Goal: Transaction & Acquisition: Purchase product/service

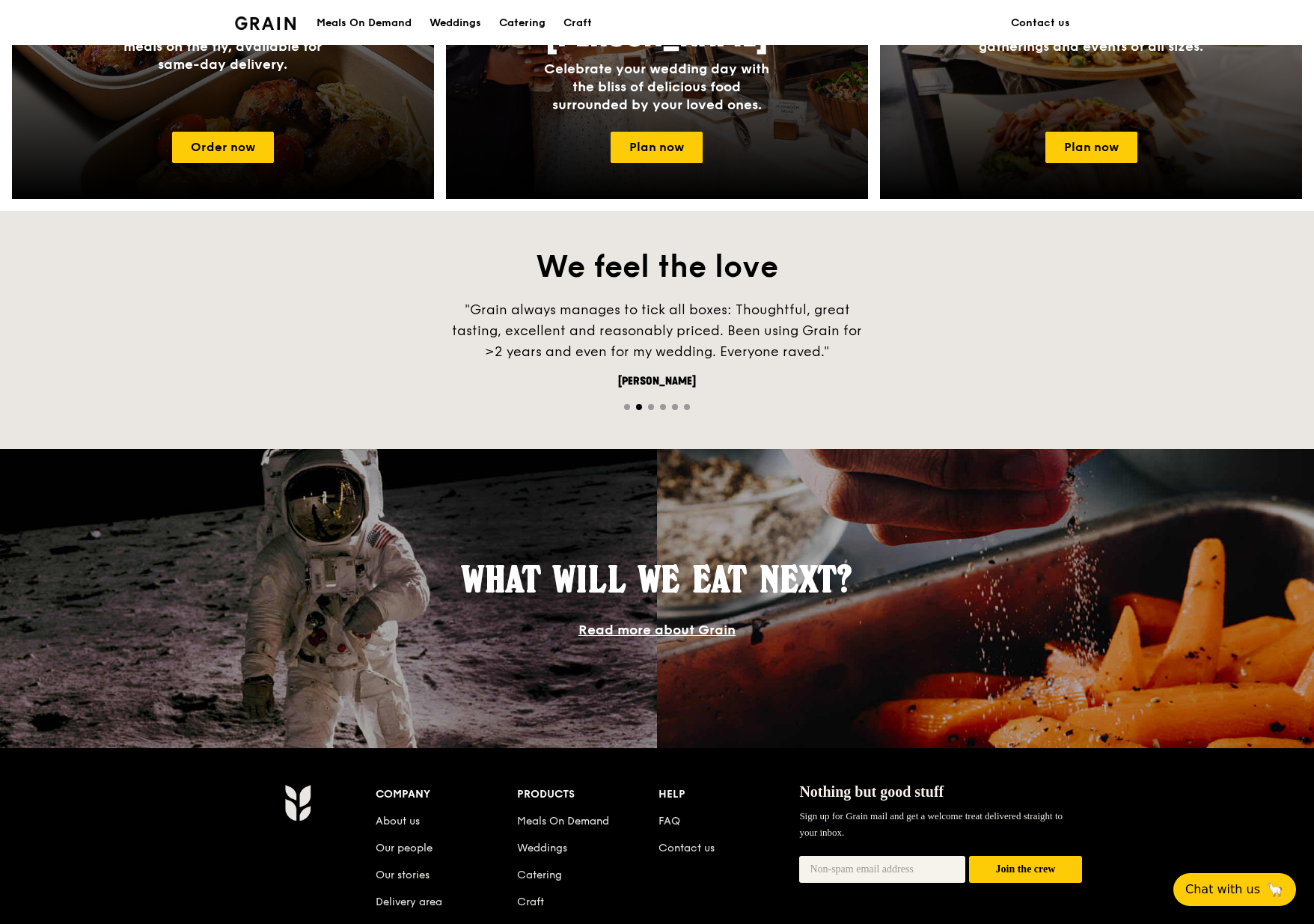
scroll to position [598, 0]
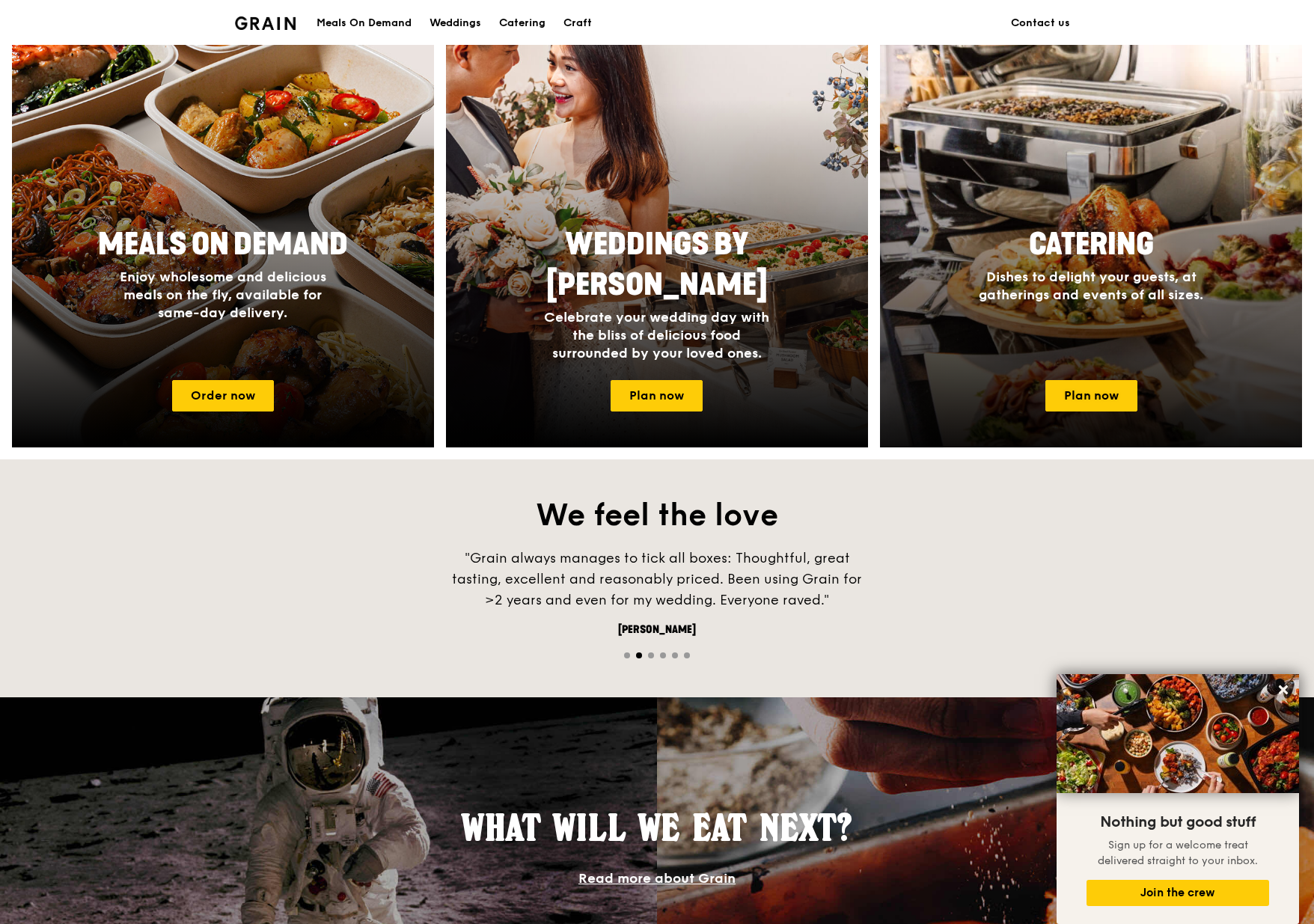
click at [1061, 293] on span "Dishes to delight your guests, at gatherings and events of all sizes." at bounding box center [1091, 286] width 224 height 34
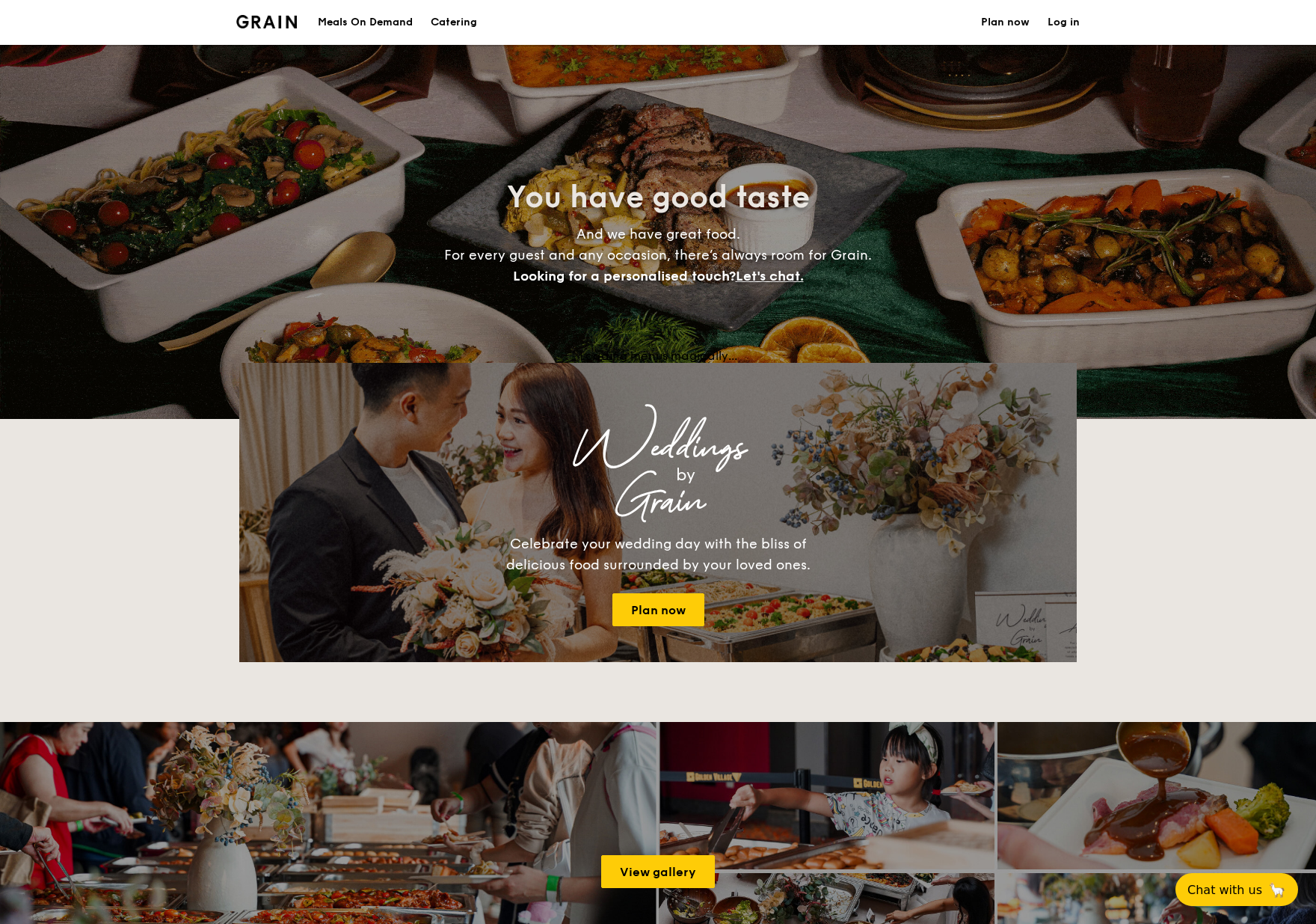
select select
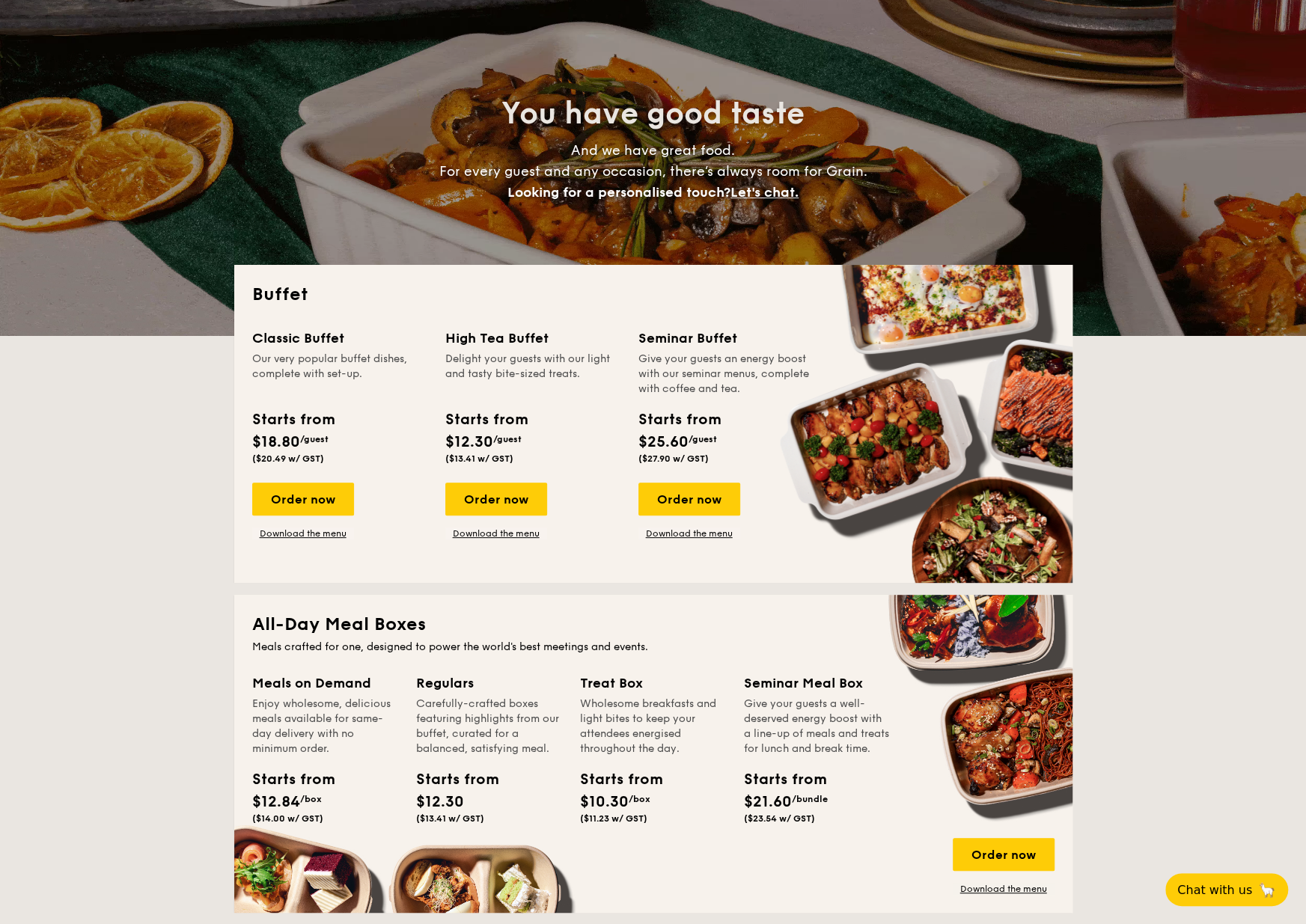
scroll to position [150, 0]
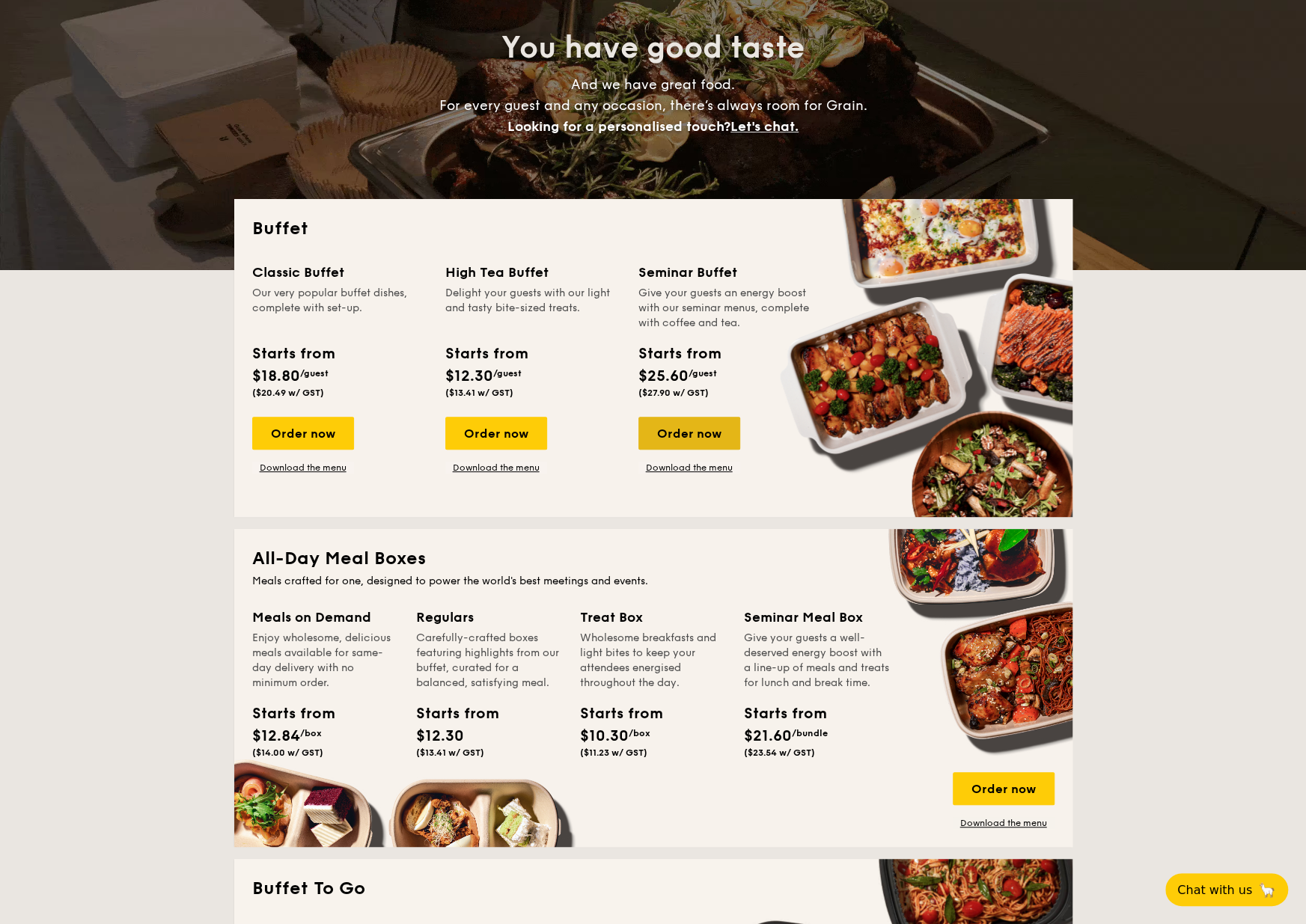
click at [675, 434] on div "Order now" at bounding box center [689, 433] width 102 height 33
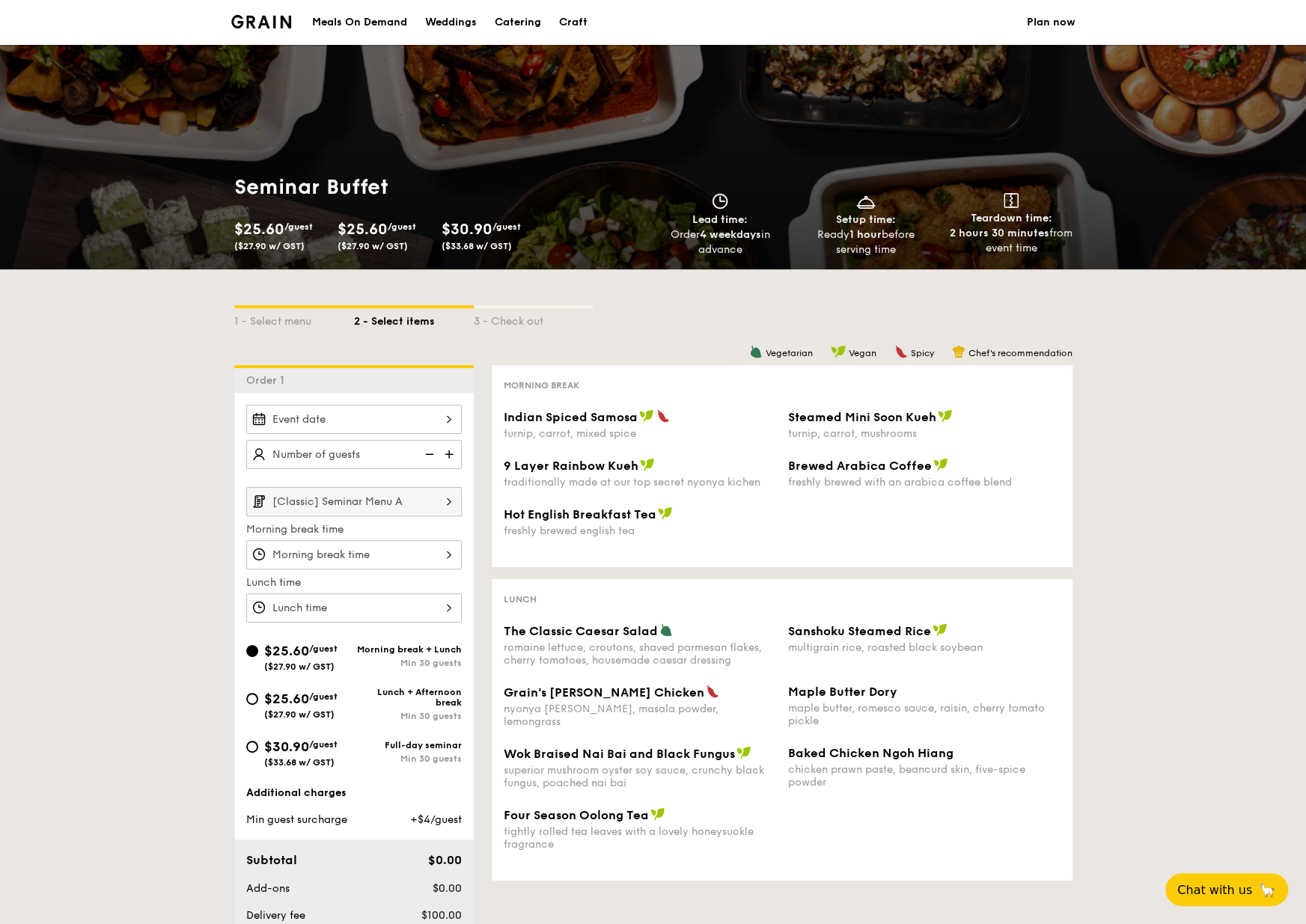
select select
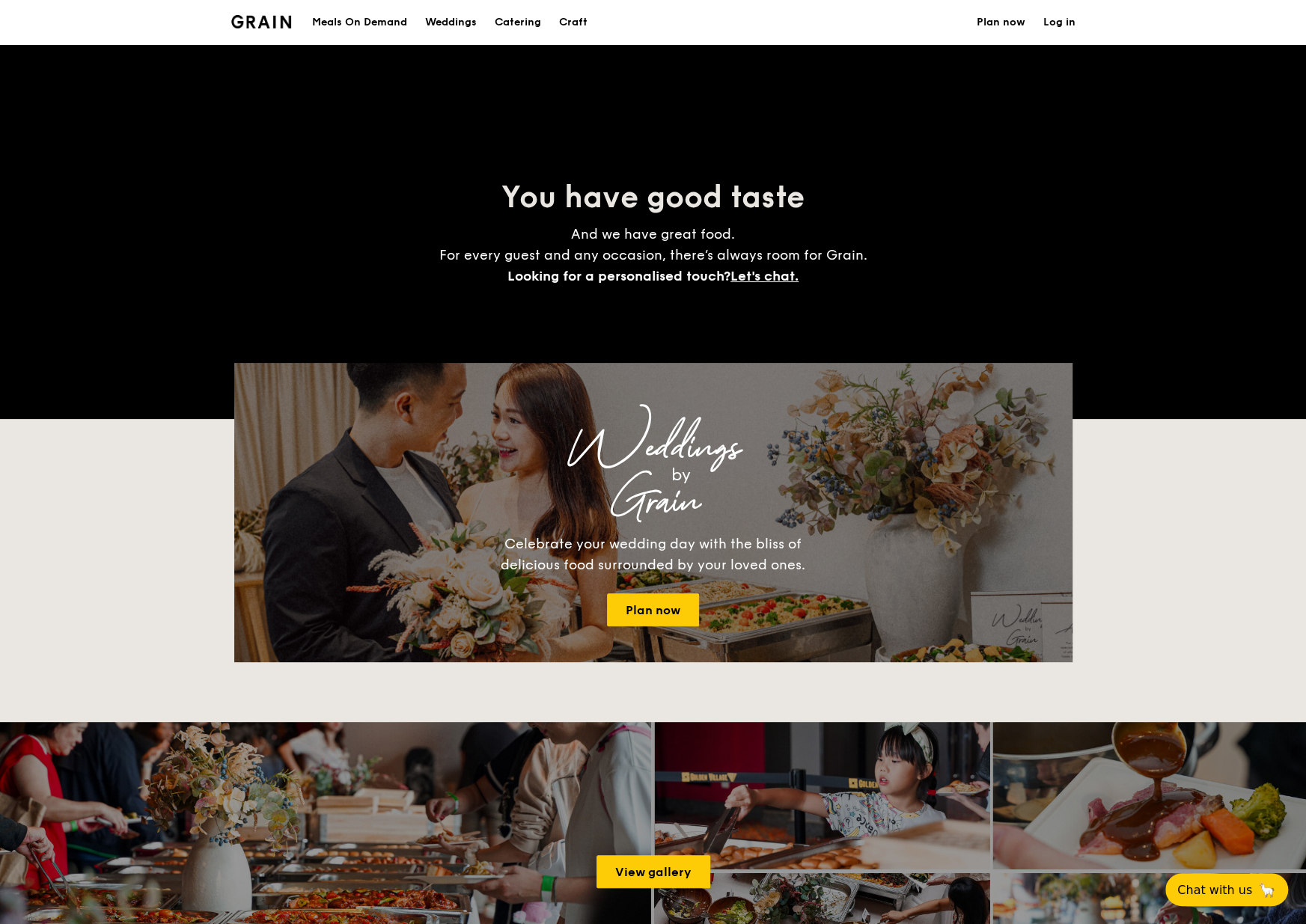
scroll to position [150, 0]
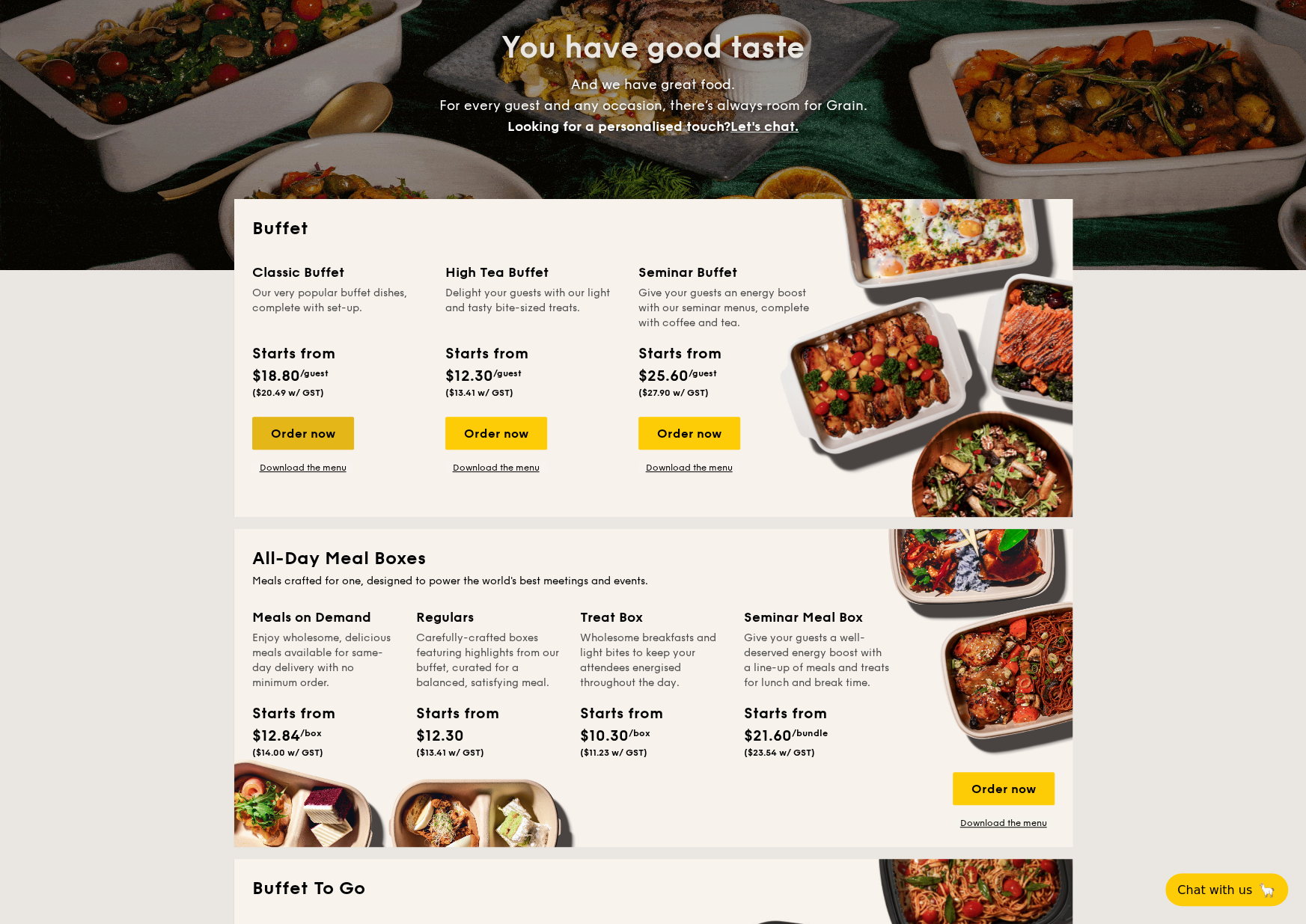
click at [305, 432] on div "Order now" at bounding box center [303, 433] width 102 height 33
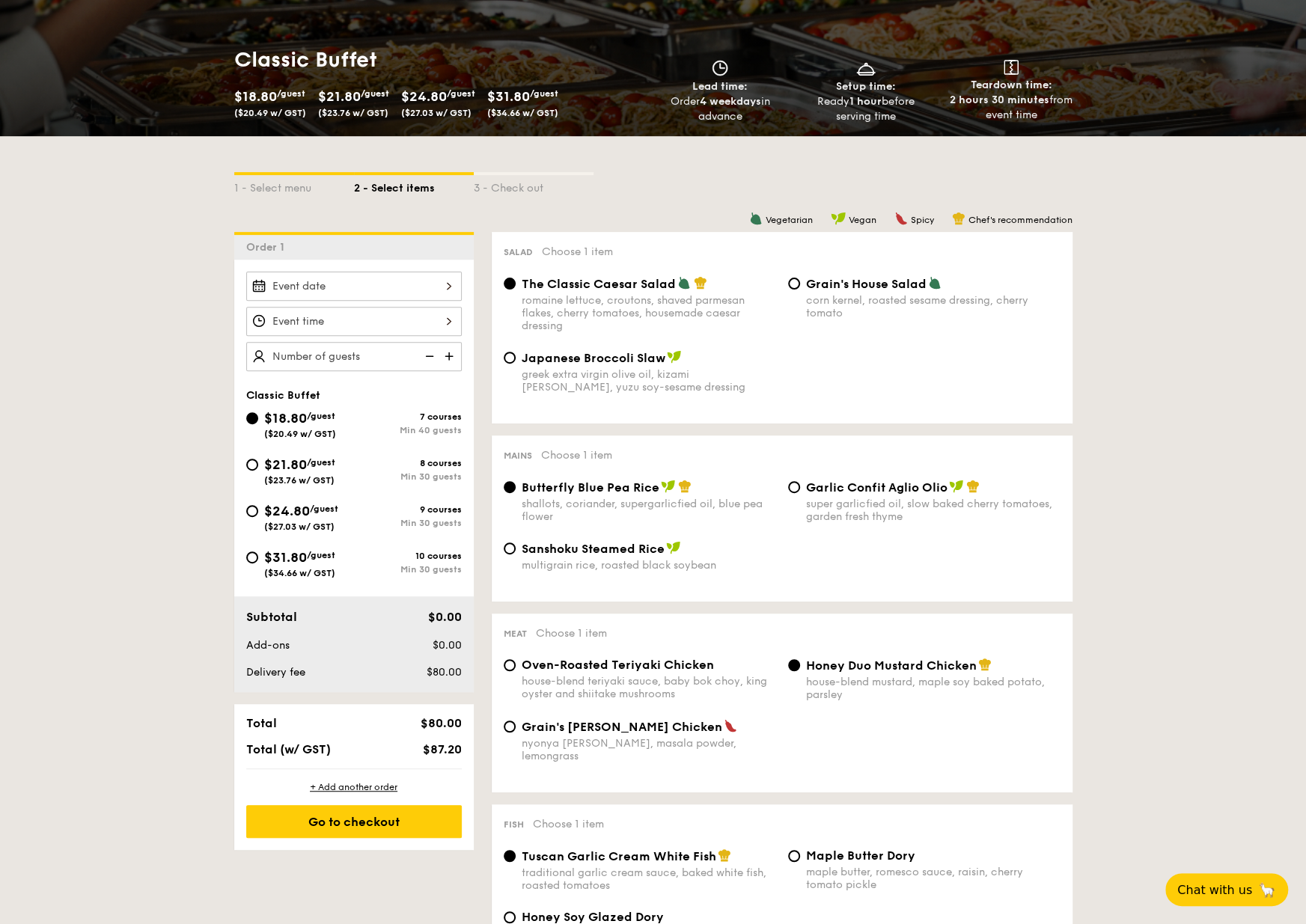
scroll to position [224, 0]
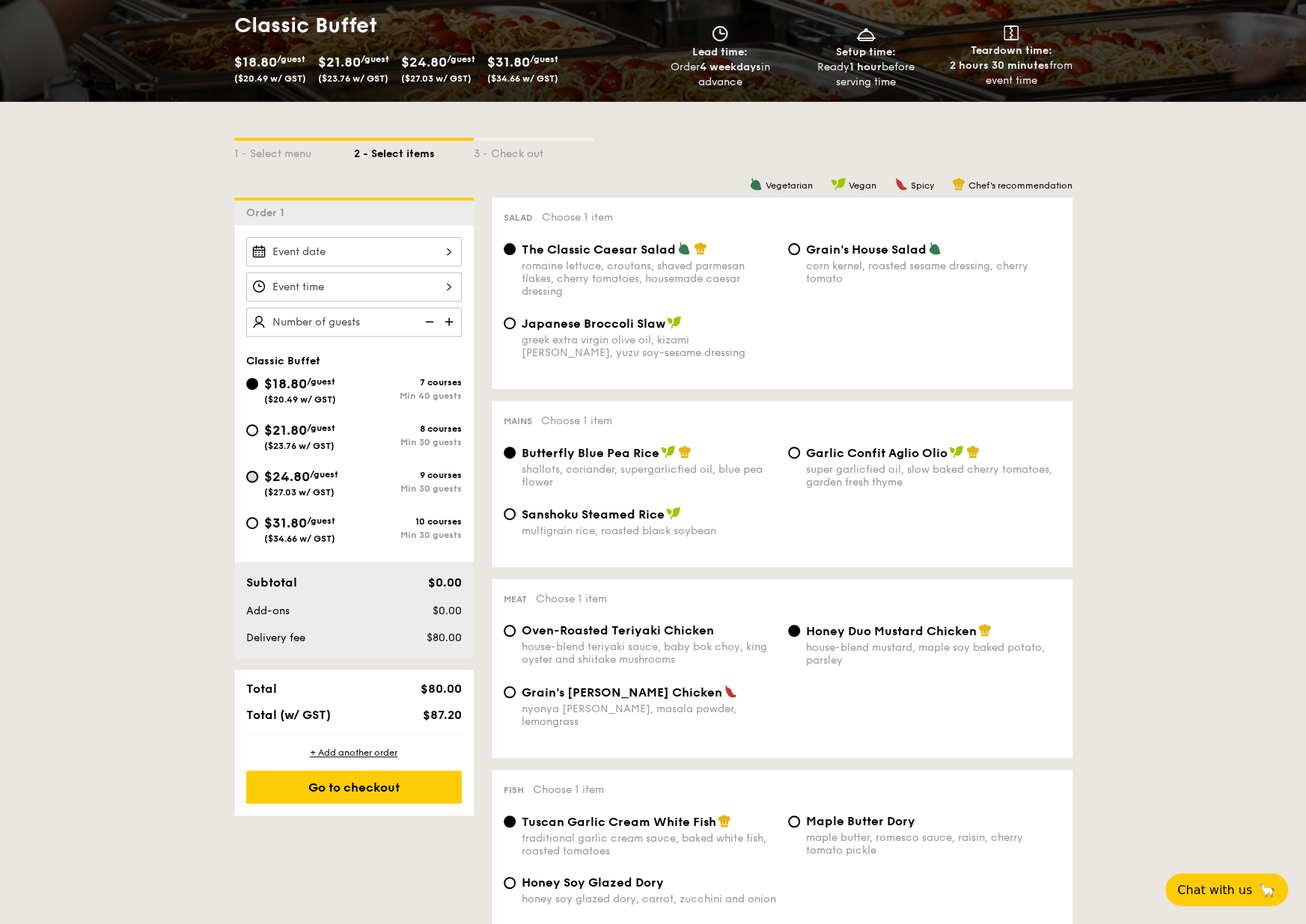
click at [249, 472] on input "$24.80 /guest ($27.03 w/ GST) 9 courses Min 30 guests" at bounding box center [252, 476] width 12 height 12
radio input "true"
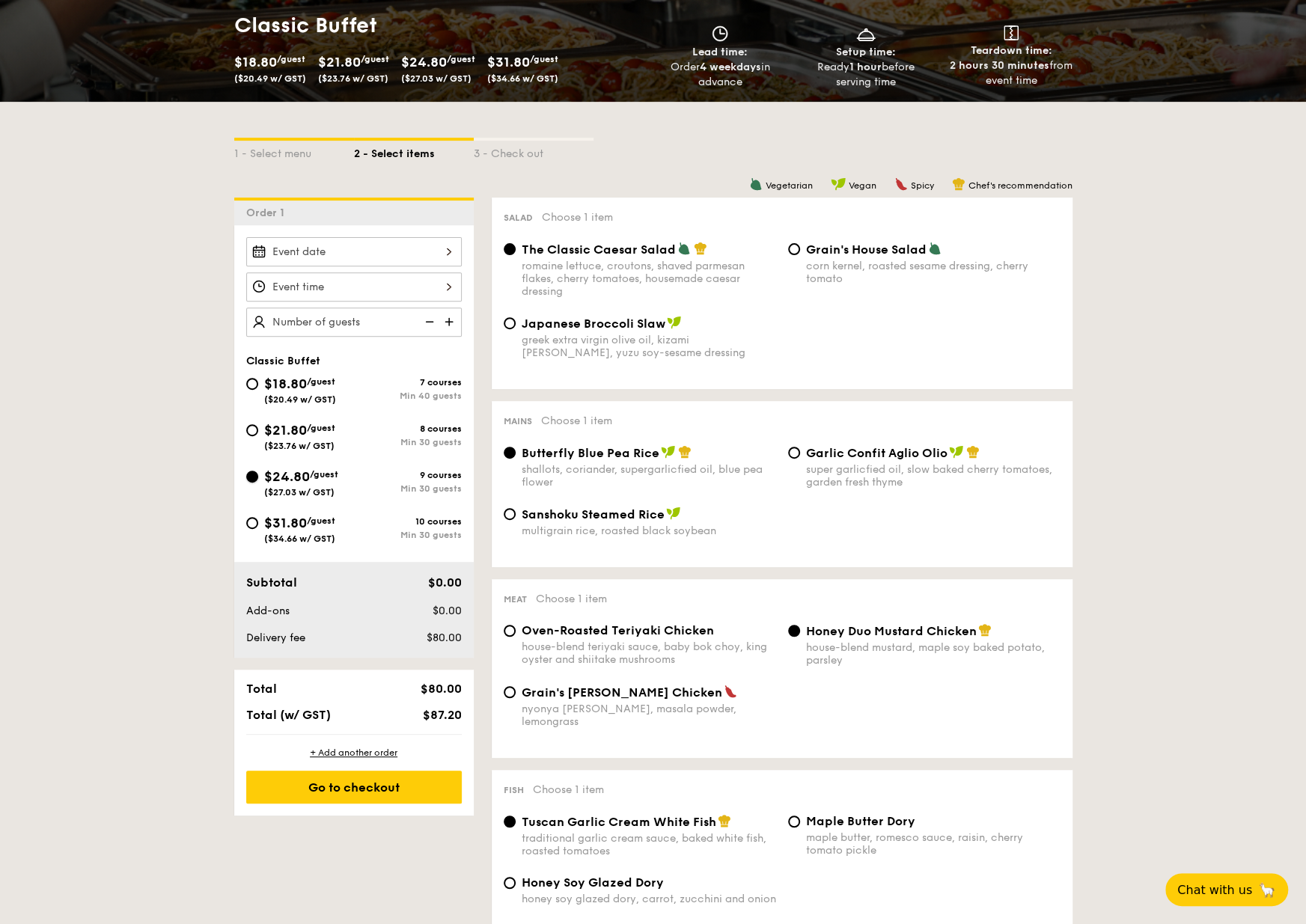
radio input "true"
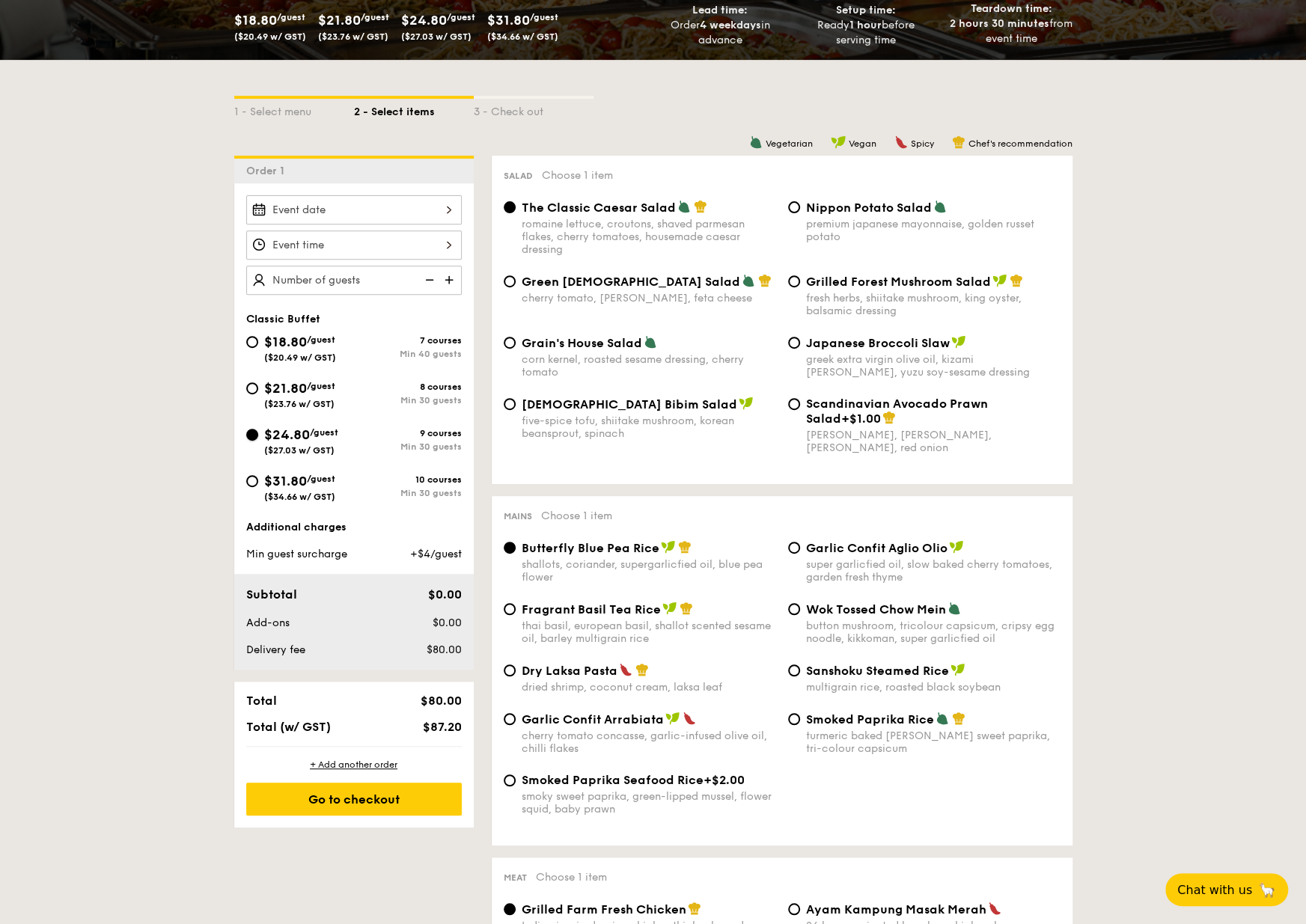
scroll to position [299, 0]
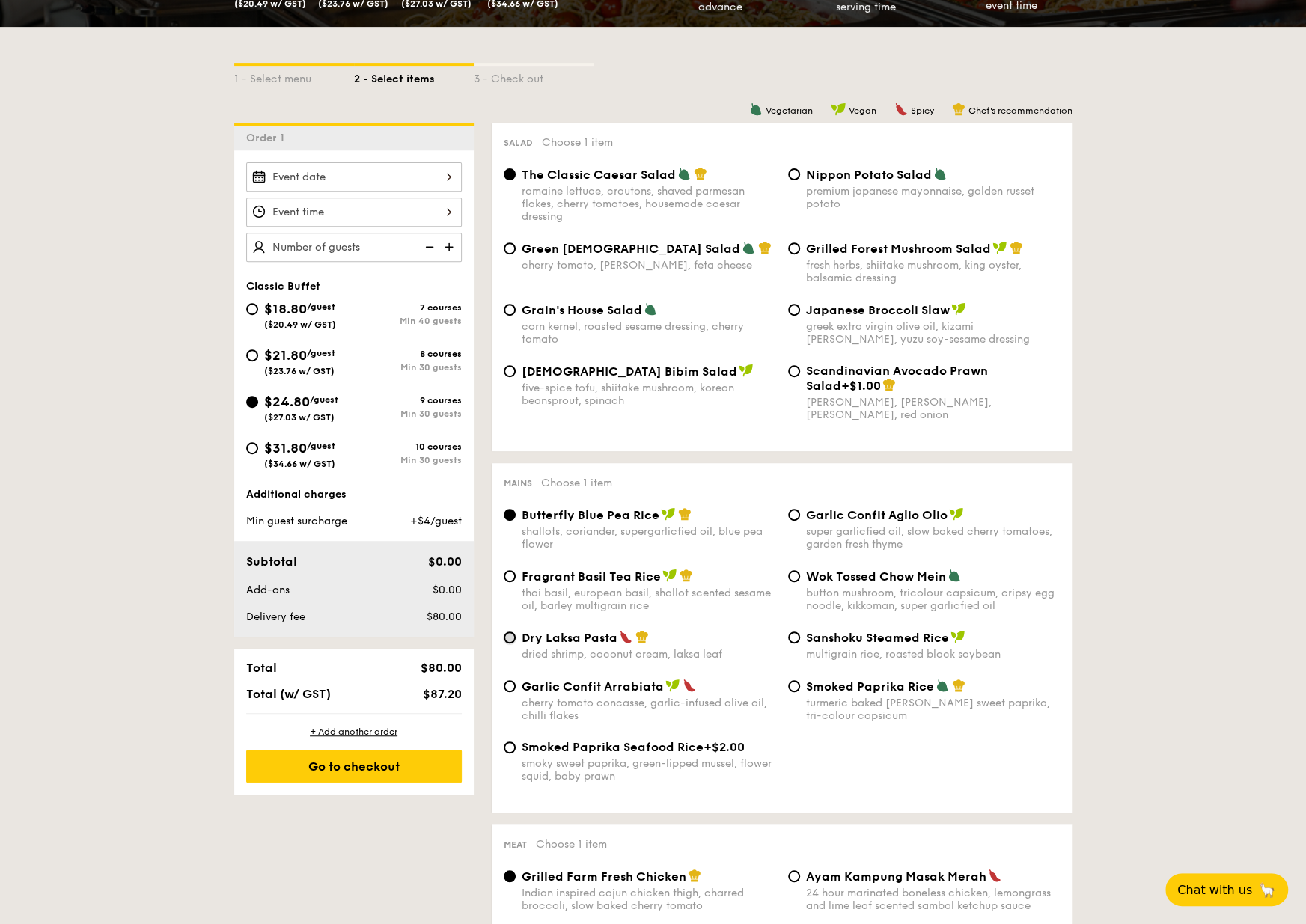
click at [509, 640] on input "Dry Laksa Pasta dried shrimp, coconut cream, laksa leaf" at bounding box center [509, 637] width 12 height 12
radio input "true"
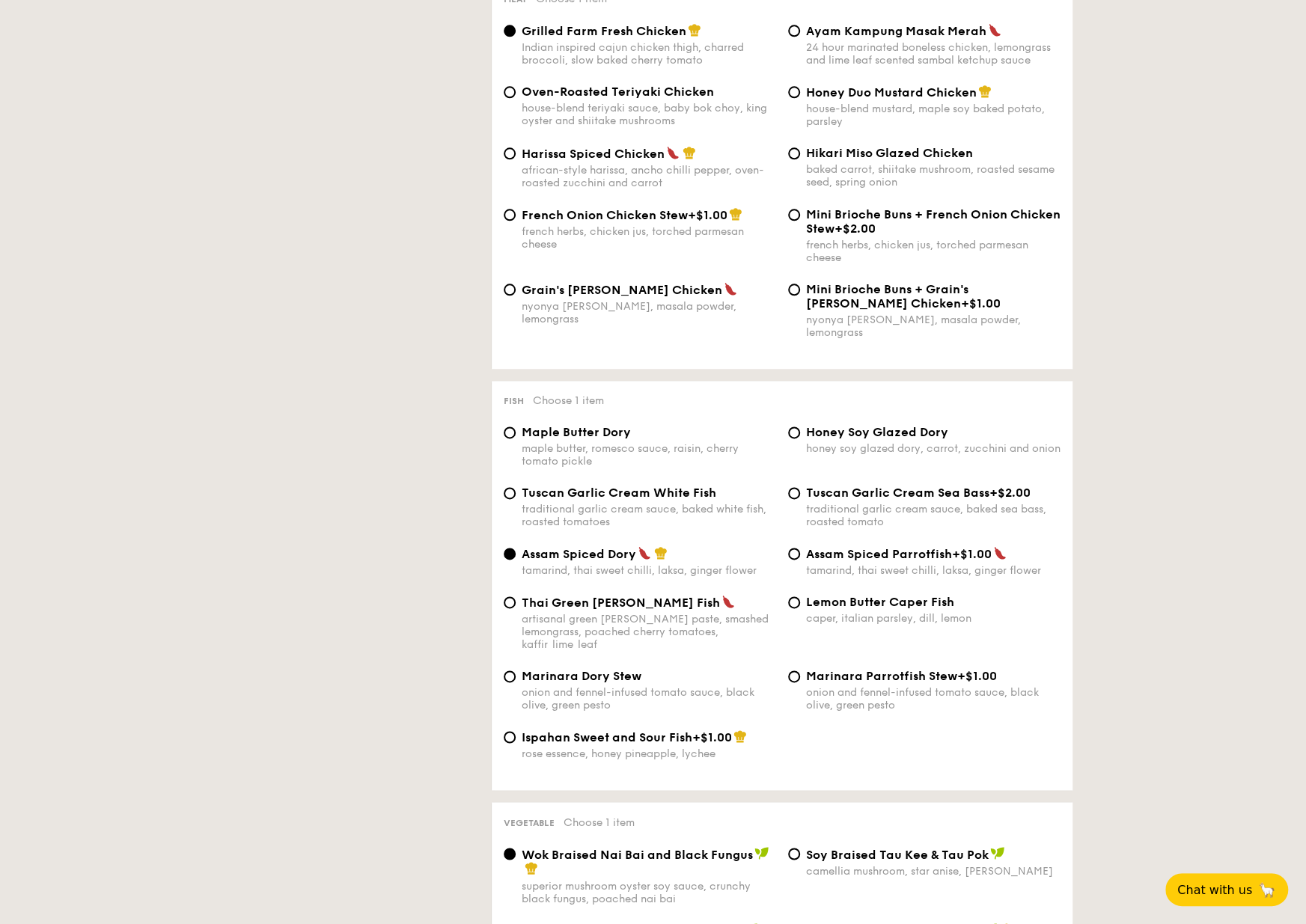
scroll to position [0, 0]
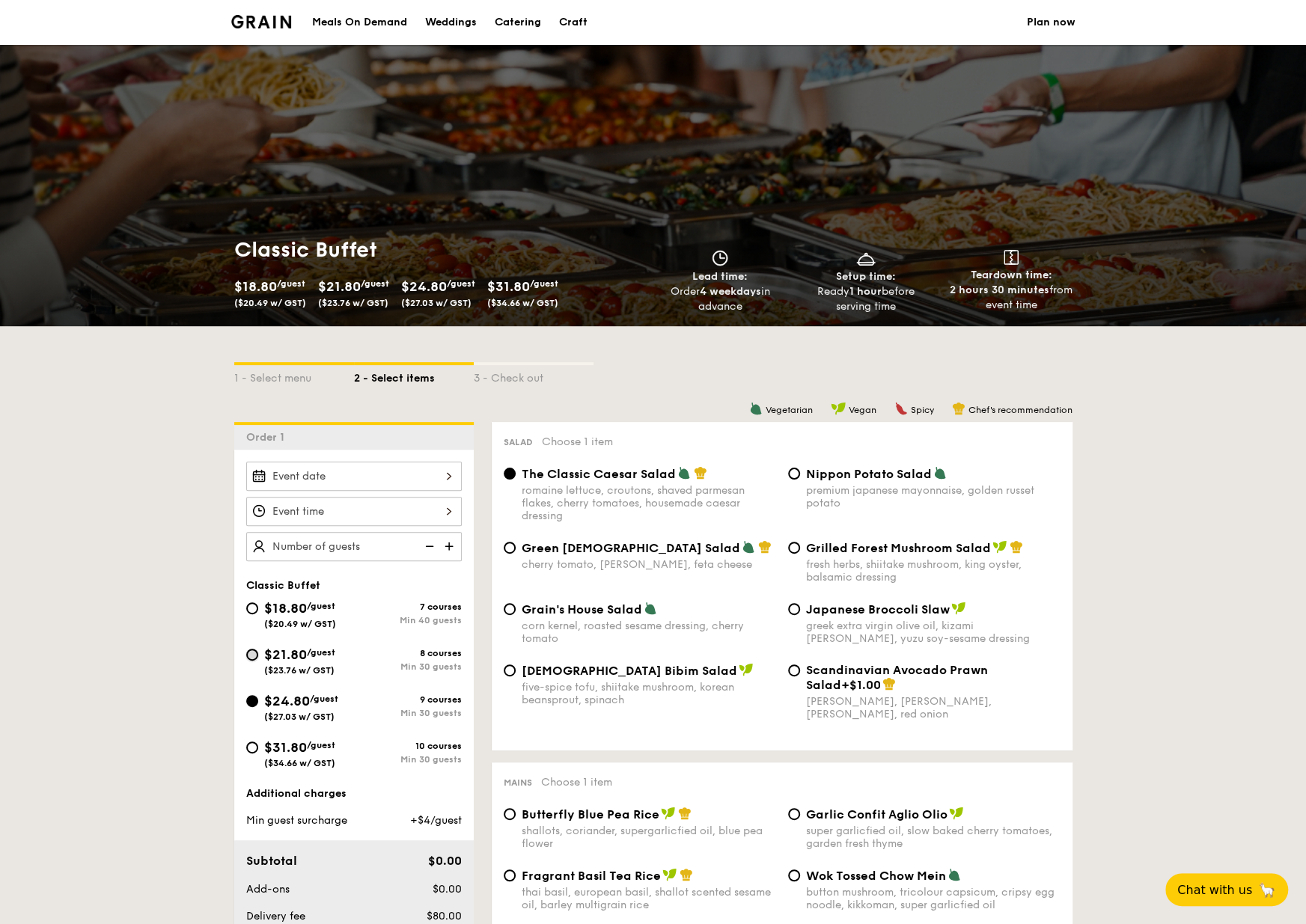
click at [255, 651] on input "$21.80 /guest ($23.76 w/ GST) 8 courses Min 30 guests" at bounding box center [252, 654] width 12 height 12
radio input "true"
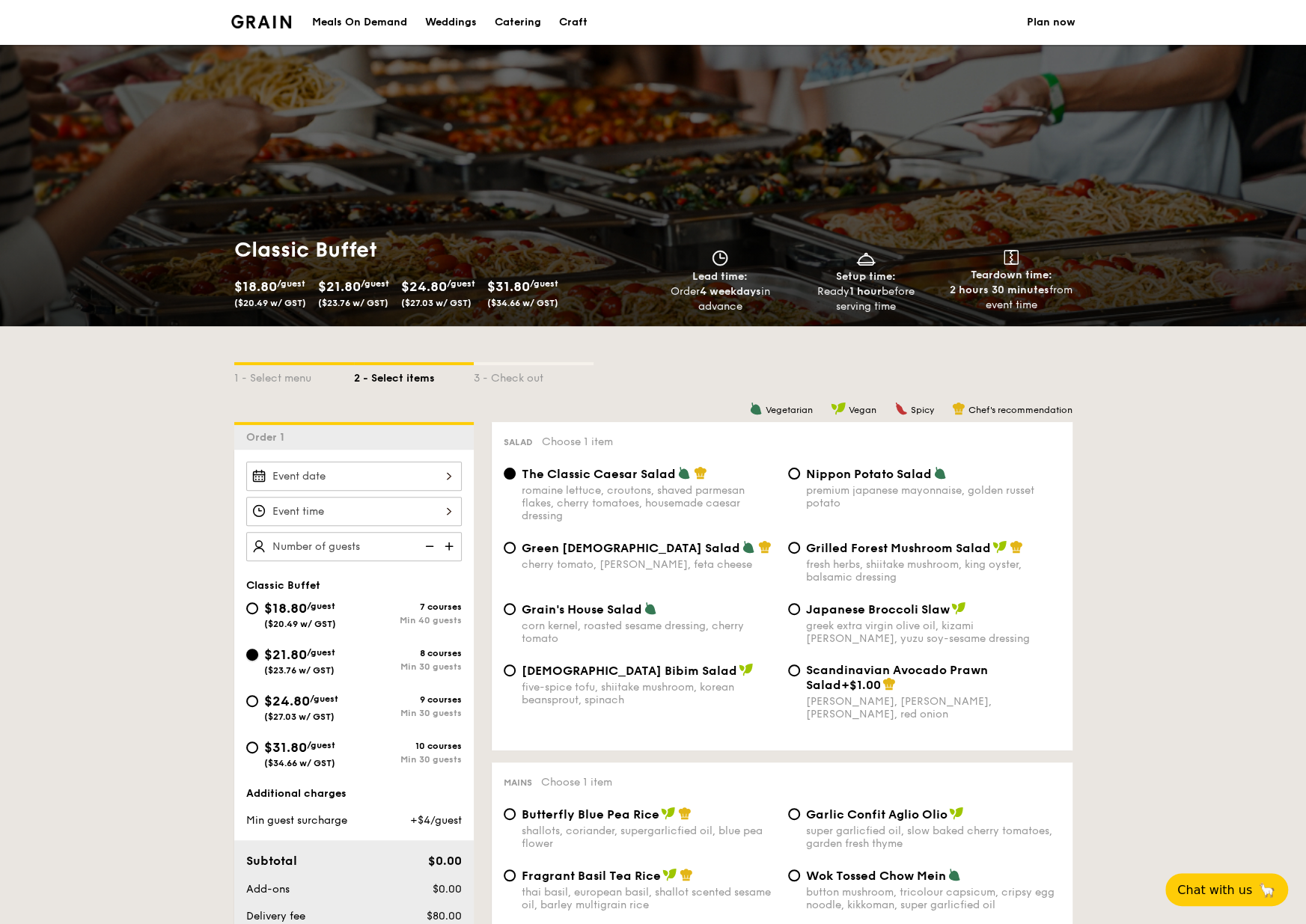
radio input "true"
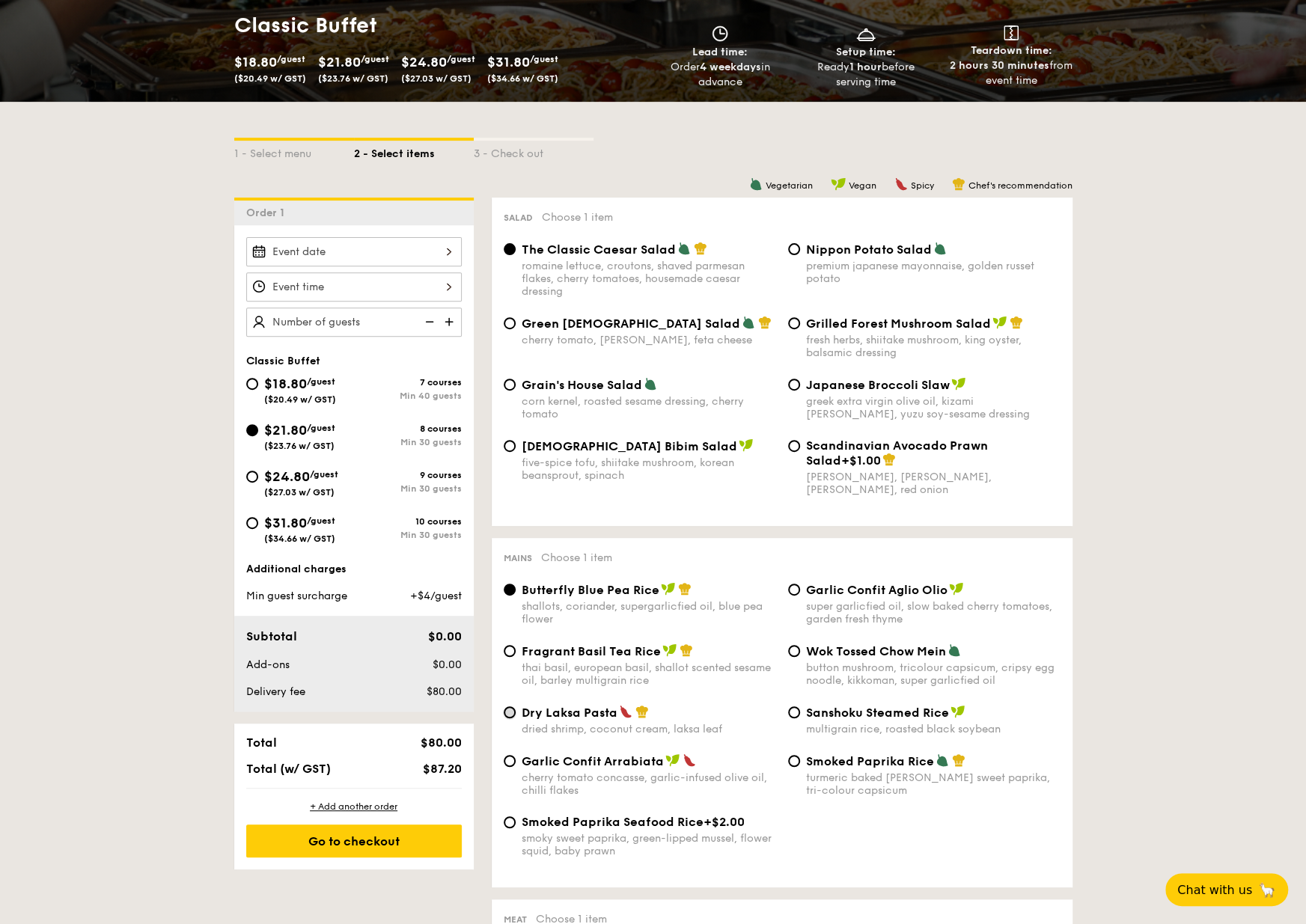
click at [510, 716] on input "Dry Laksa Pasta dried shrimp, coconut cream, laksa leaf" at bounding box center [509, 711] width 12 height 12
radio input "true"
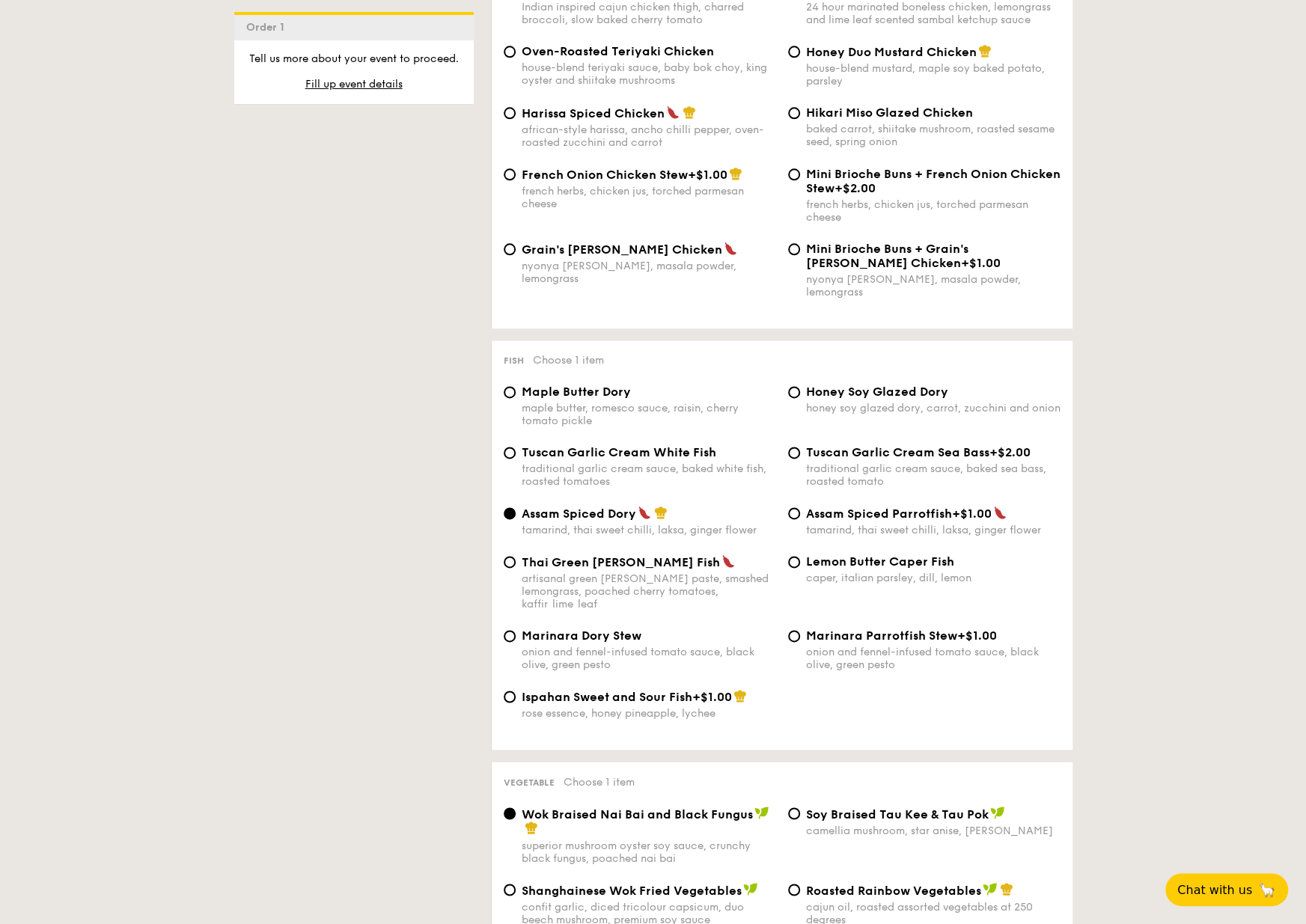
scroll to position [1271, 0]
